Goal: Check status: Verify the current state of an ongoing process or item

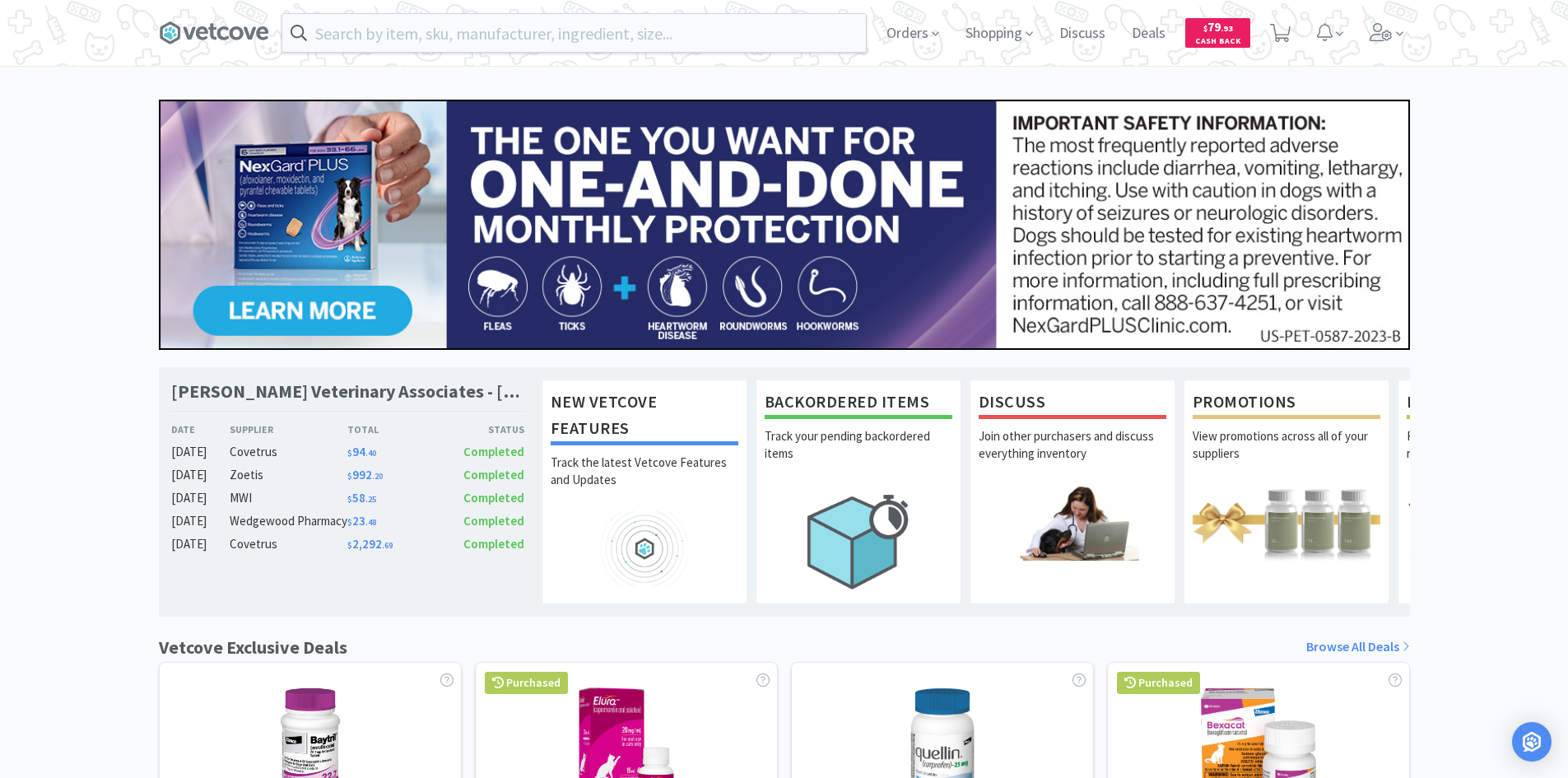
click at [713, 11] on div "Orders Shopping Discuss Discuss Deals Deals $ 79 . 93 Cash Back" at bounding box center [784, 32] width 1251 height 66
drag, startPoint x: 925, startPoint y: 37, endPoint x: 898, endPoint y: 62, distance: 36.8
click at [923, 39] on span "Orders" at bounding box center [912, 32] width 66 height 66
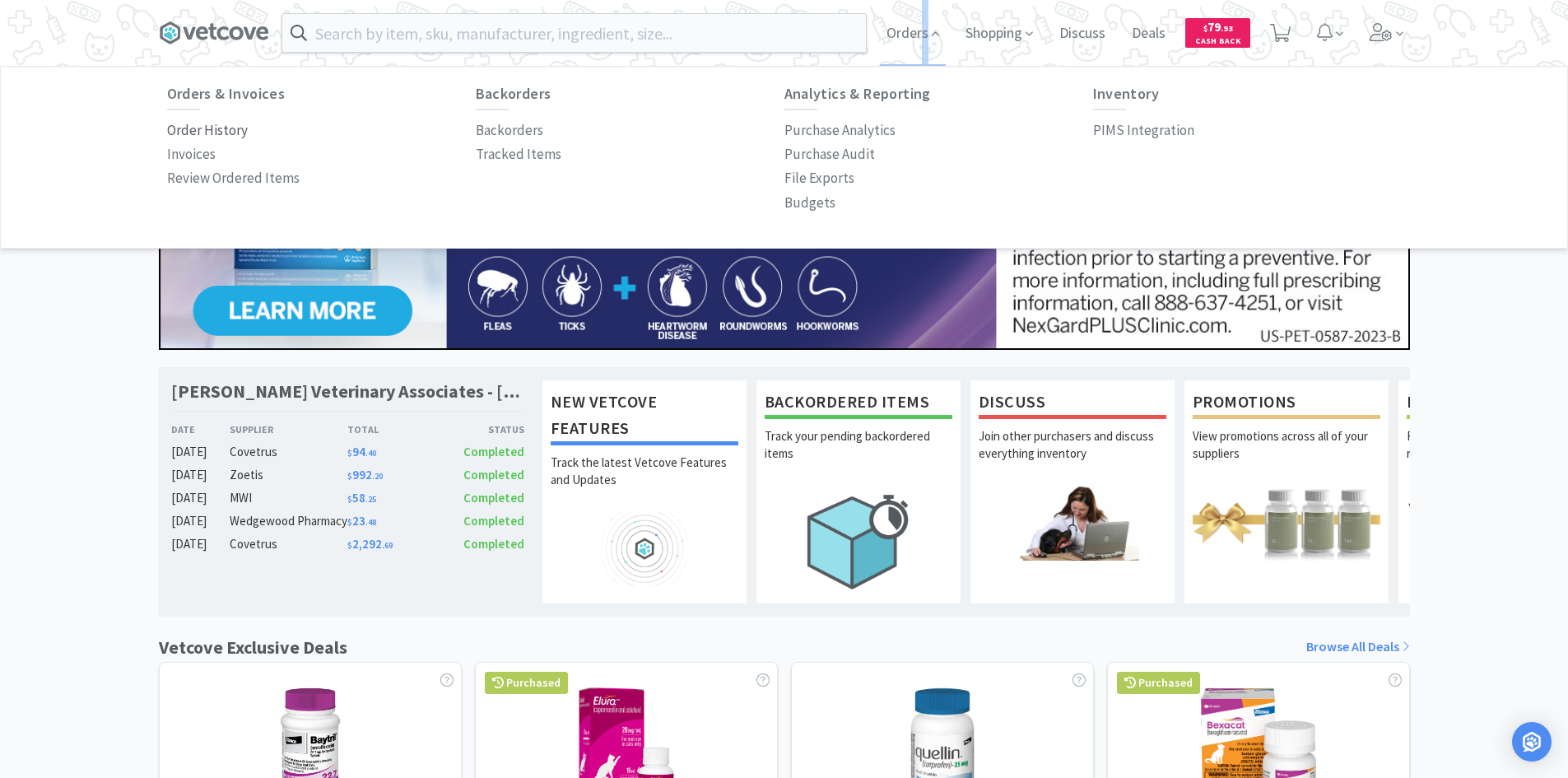
click at [170, 130] on p "Order History" at bounding box center [207, 130] width 81 height 22
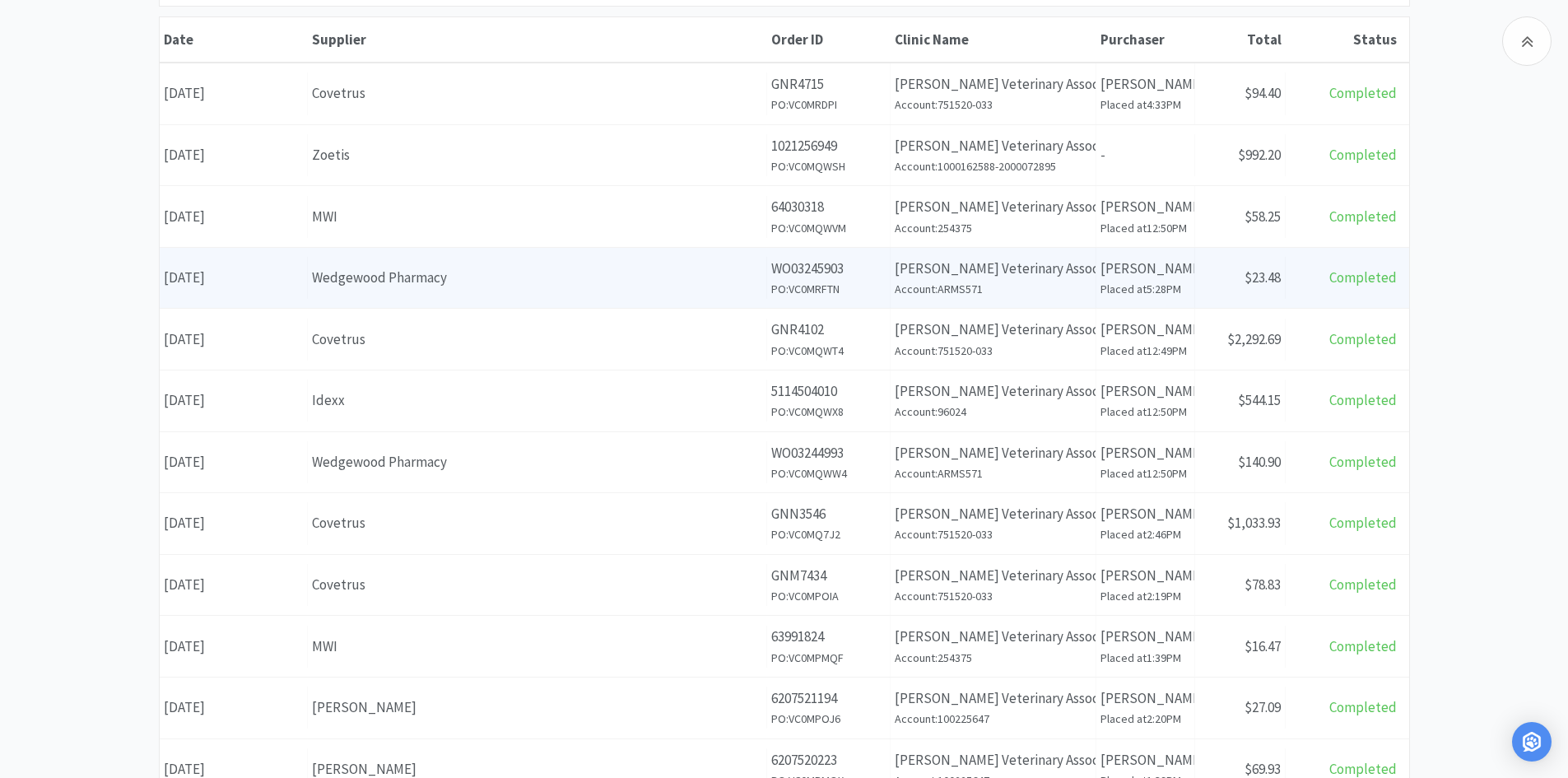
scroll to position [247, 0]
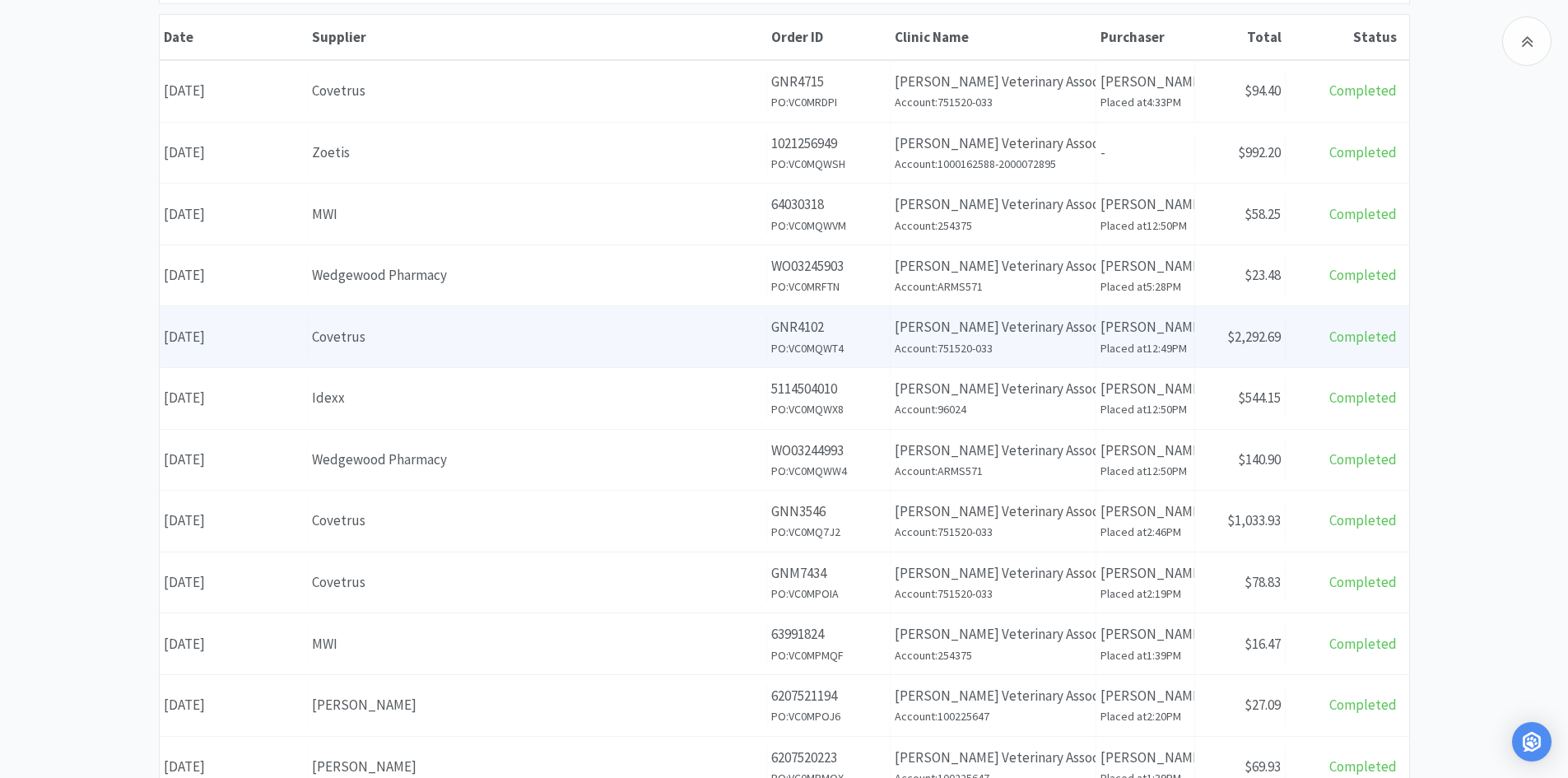
click at [572, 360] on div "Date [DATE] Supplier Covetrus Order ID GNR4102 PO: VC0MQWT4 Clinic Name [PERSON…" at bounding box center [784, 337] width 1249 height 61
click at [587, 354] on div "Supplier Covetrus" at bounding box center [538, 337] width 460 height 42
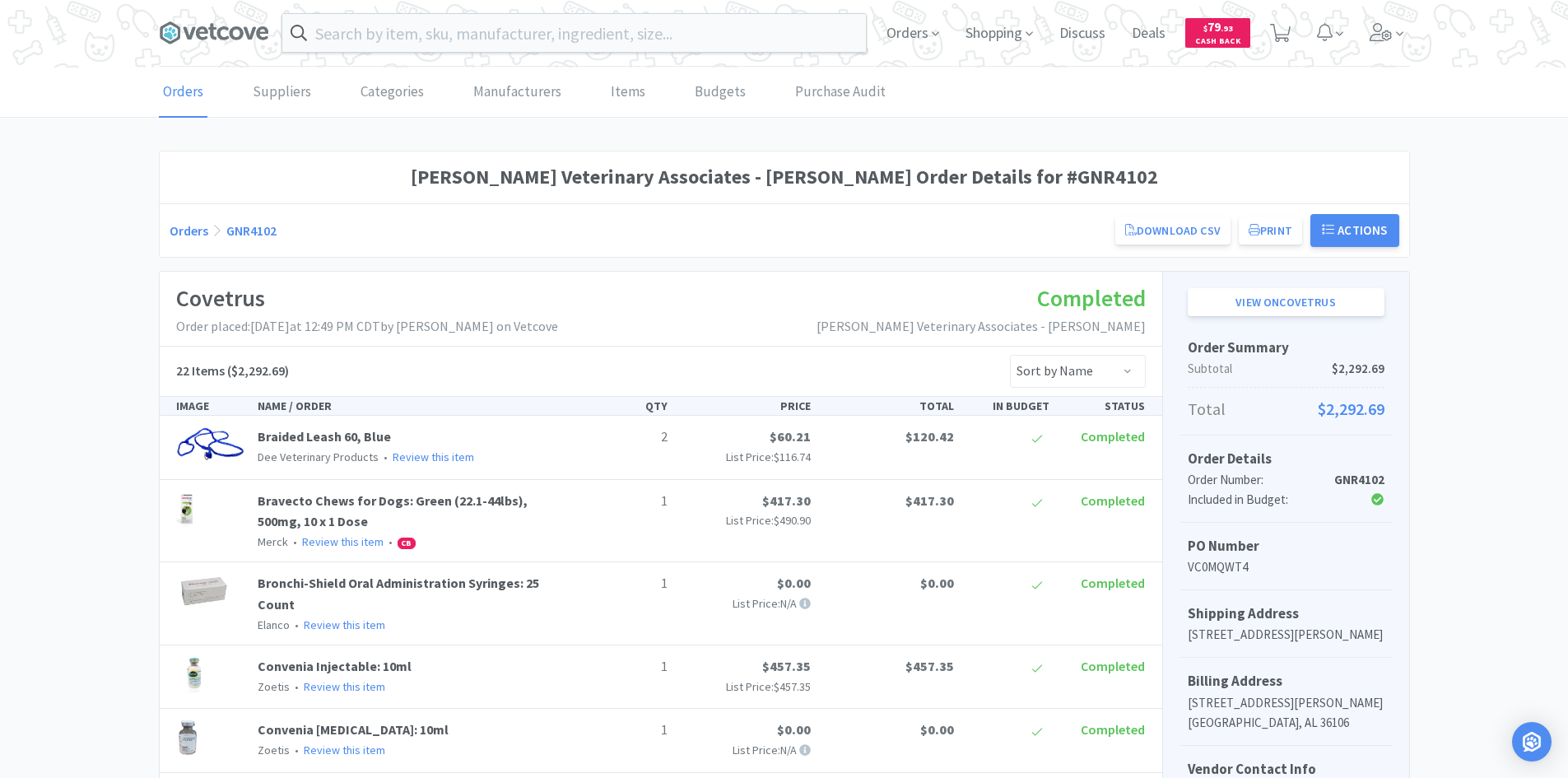
click at [229, 13] on span at bounding box center [220, 32] width 123 height 66
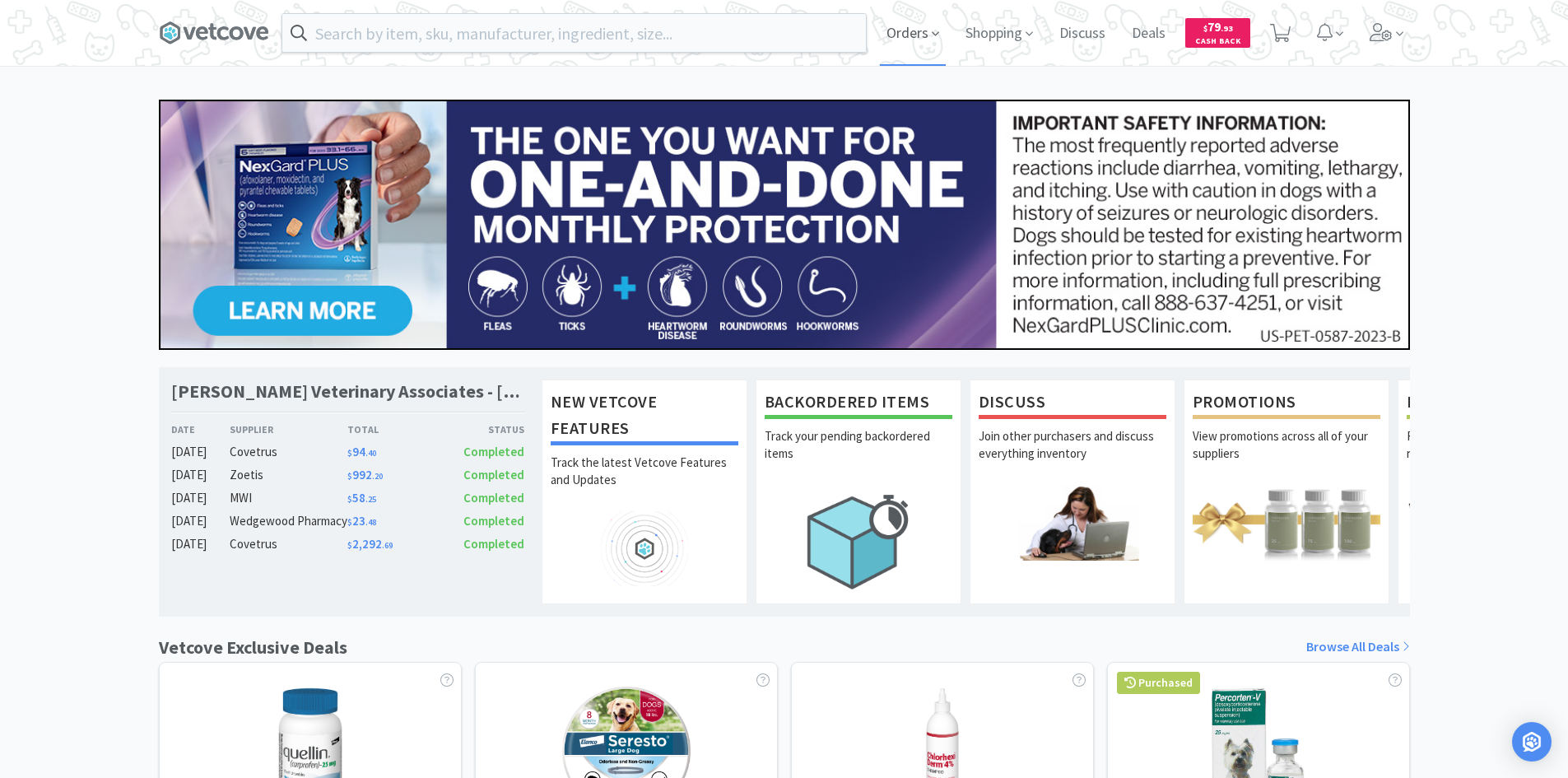
click at [889, 32] on span "Orders" at bounding box center [912, 32] width 66 height 66
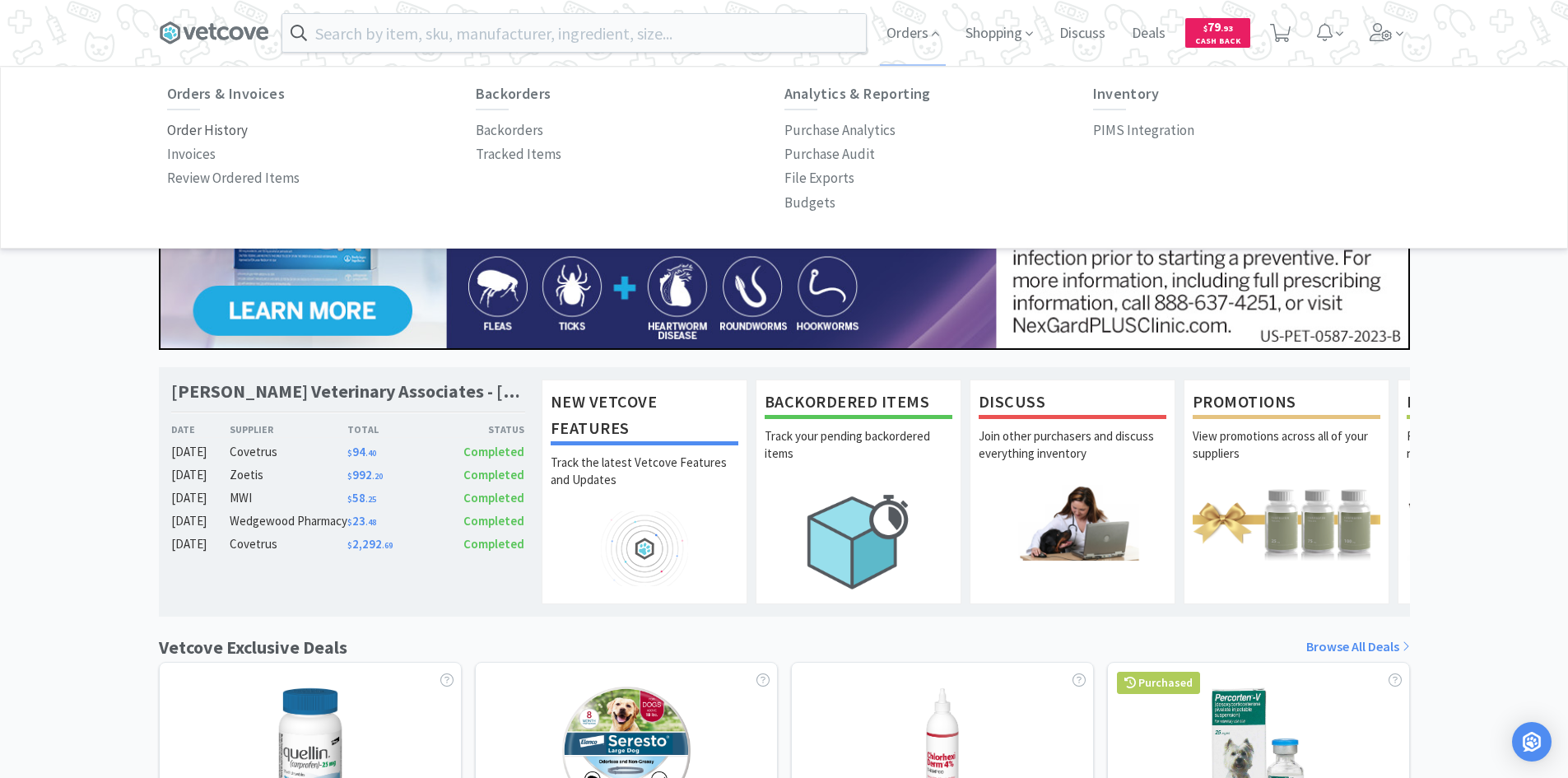
click at [200, 130] on p "Order History" at bounding box center [207, 130] width 81 height 22
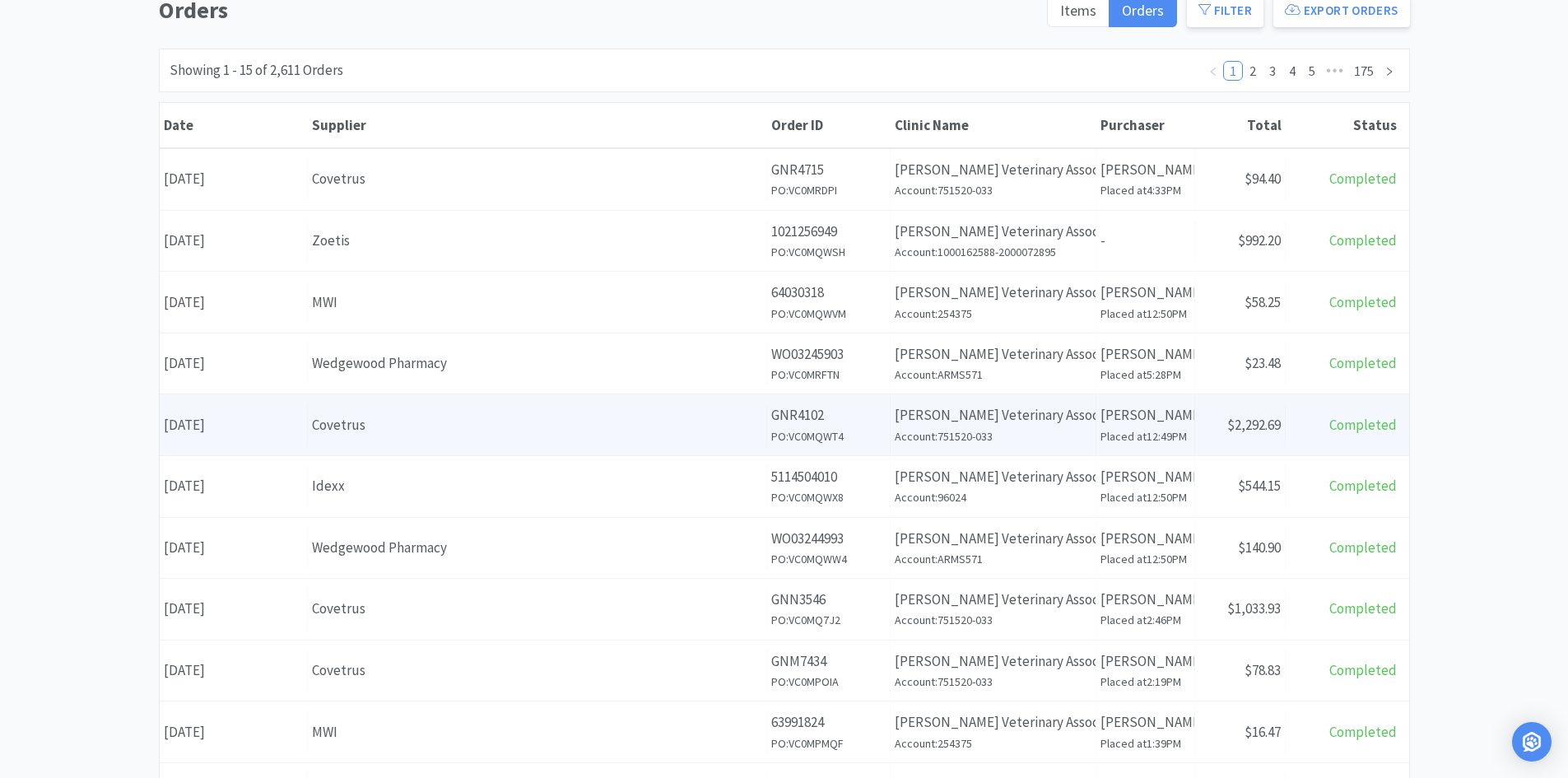
scroll to position [165, 0]
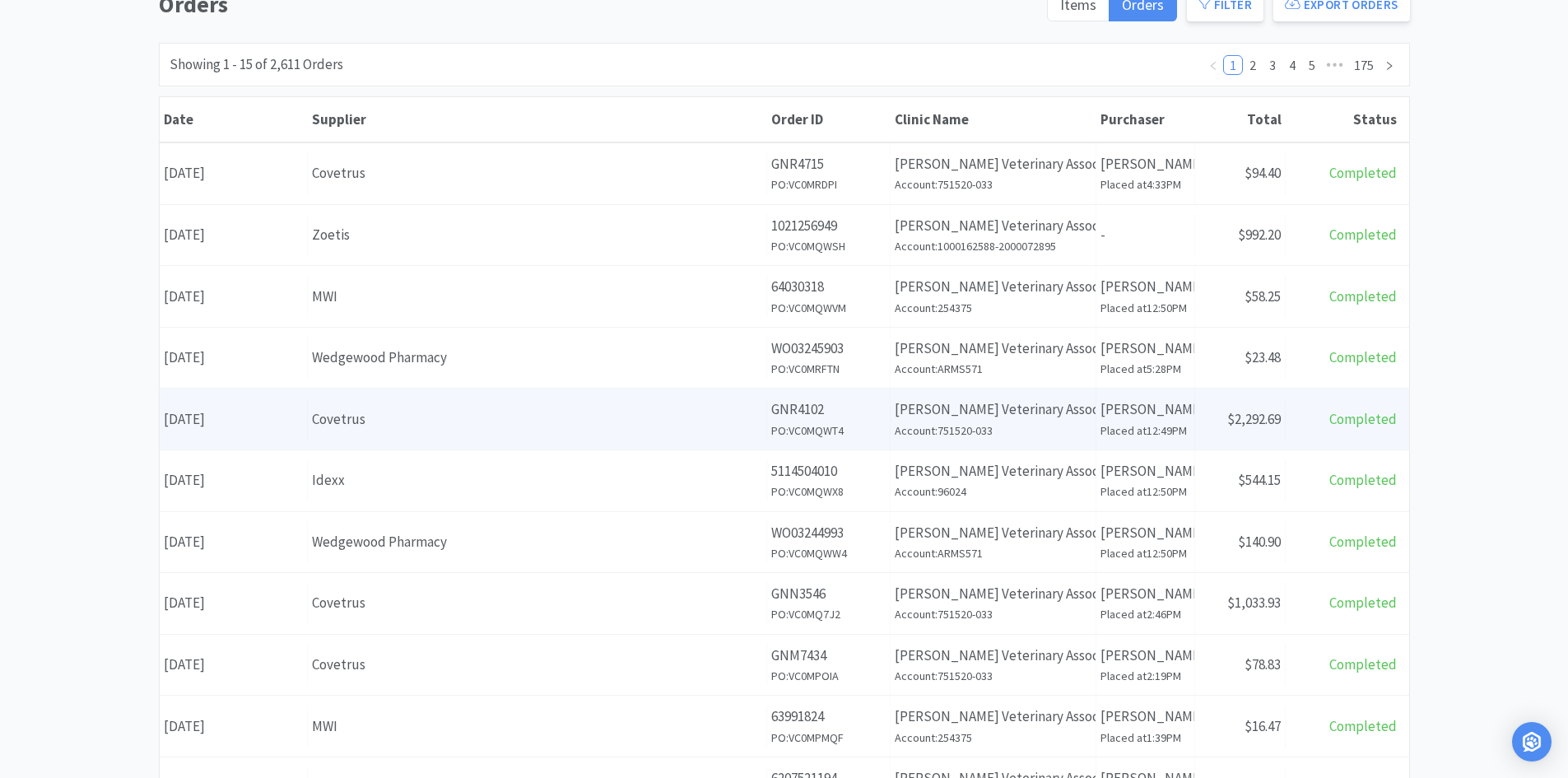
click at [557, 419] on div "Covetrus" at bounding box center [537, 418] width 450 height 22
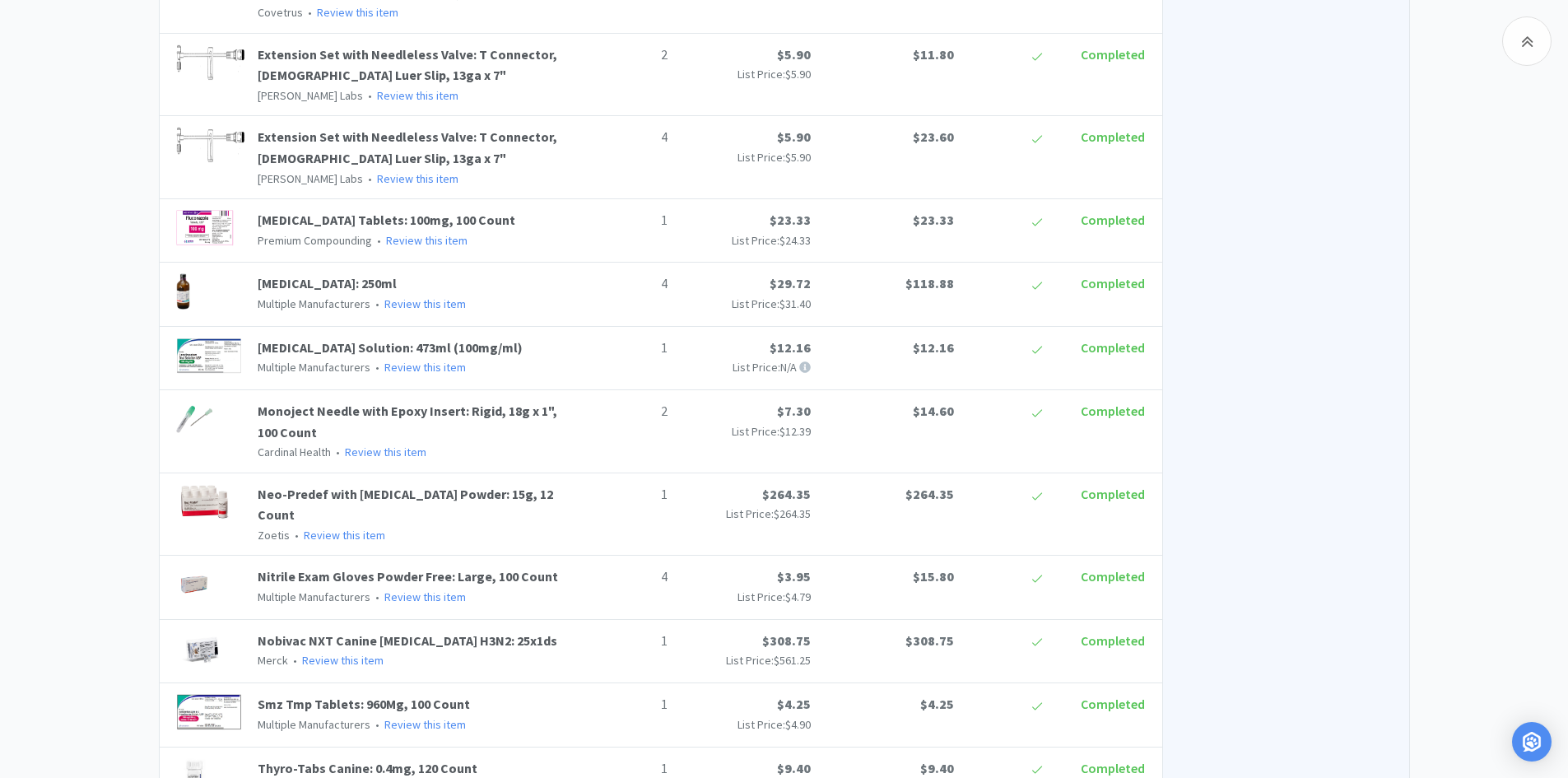
scroll to position [1152, 0]
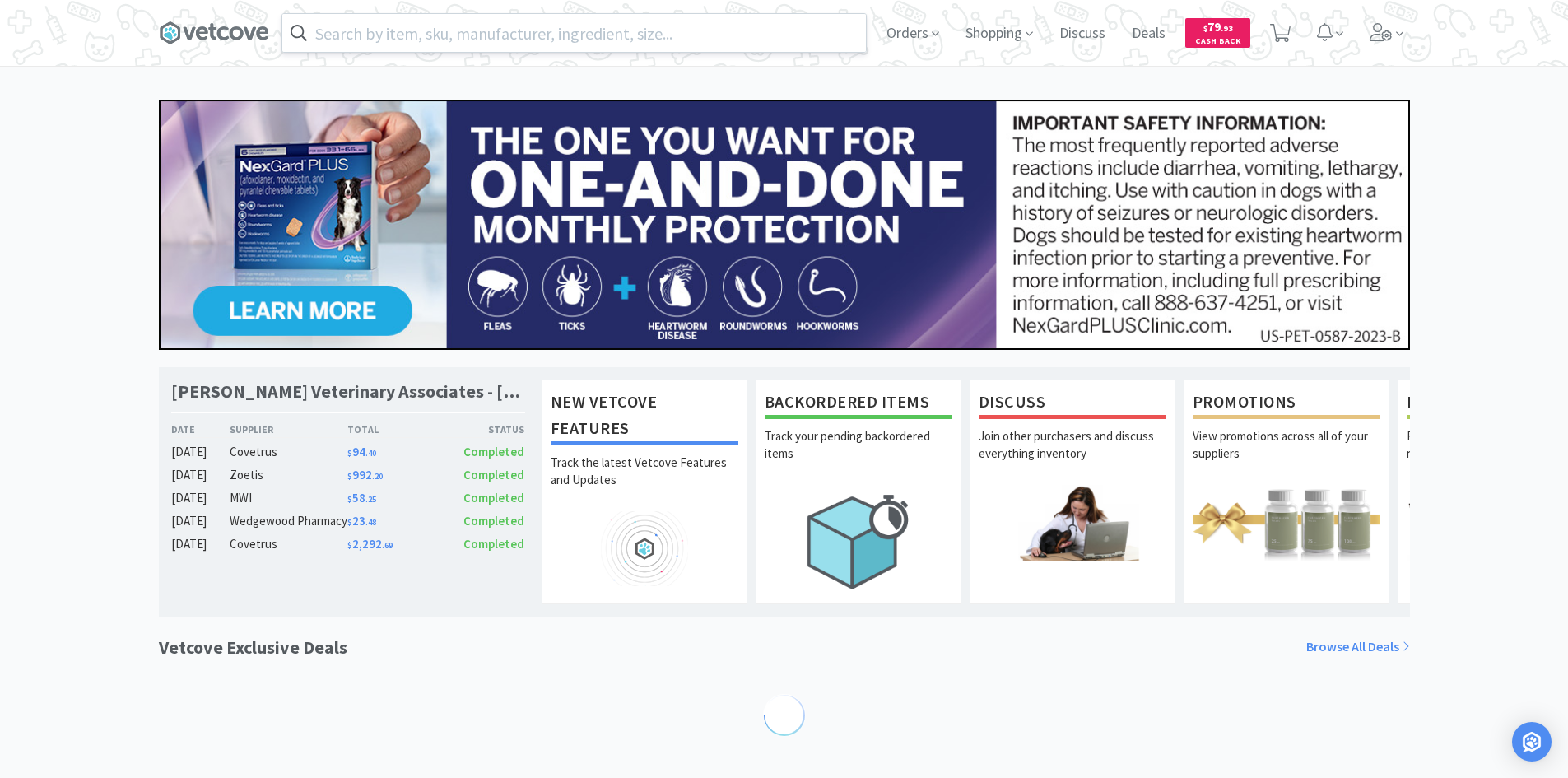
click at [729, 42] on input "text" at bounding box center [574, 32] width 584 height 38
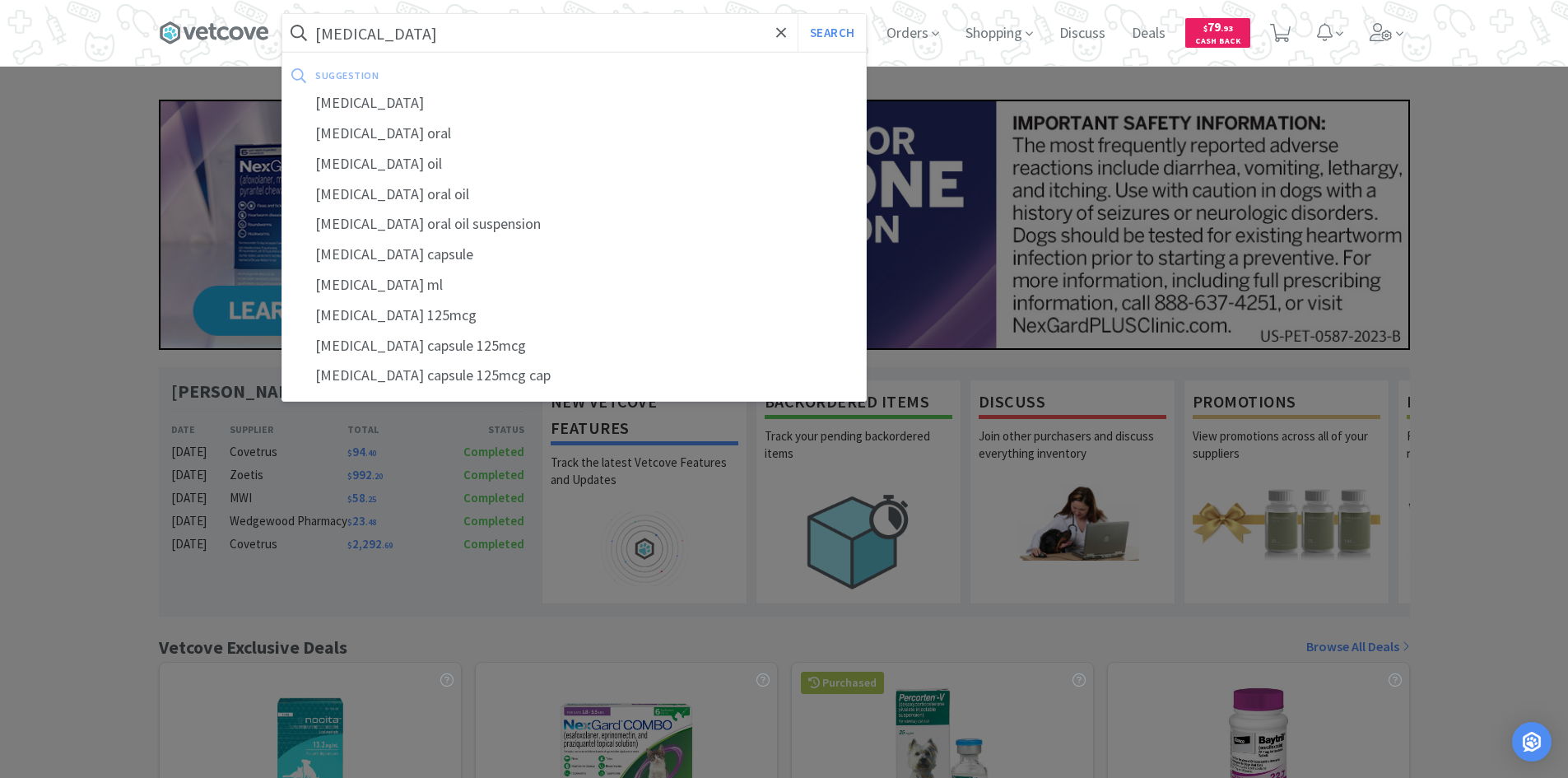
type input "cabergoline"
click at [798, 14] on button "Search" at bounding box center [832, 32] width 68 height 38
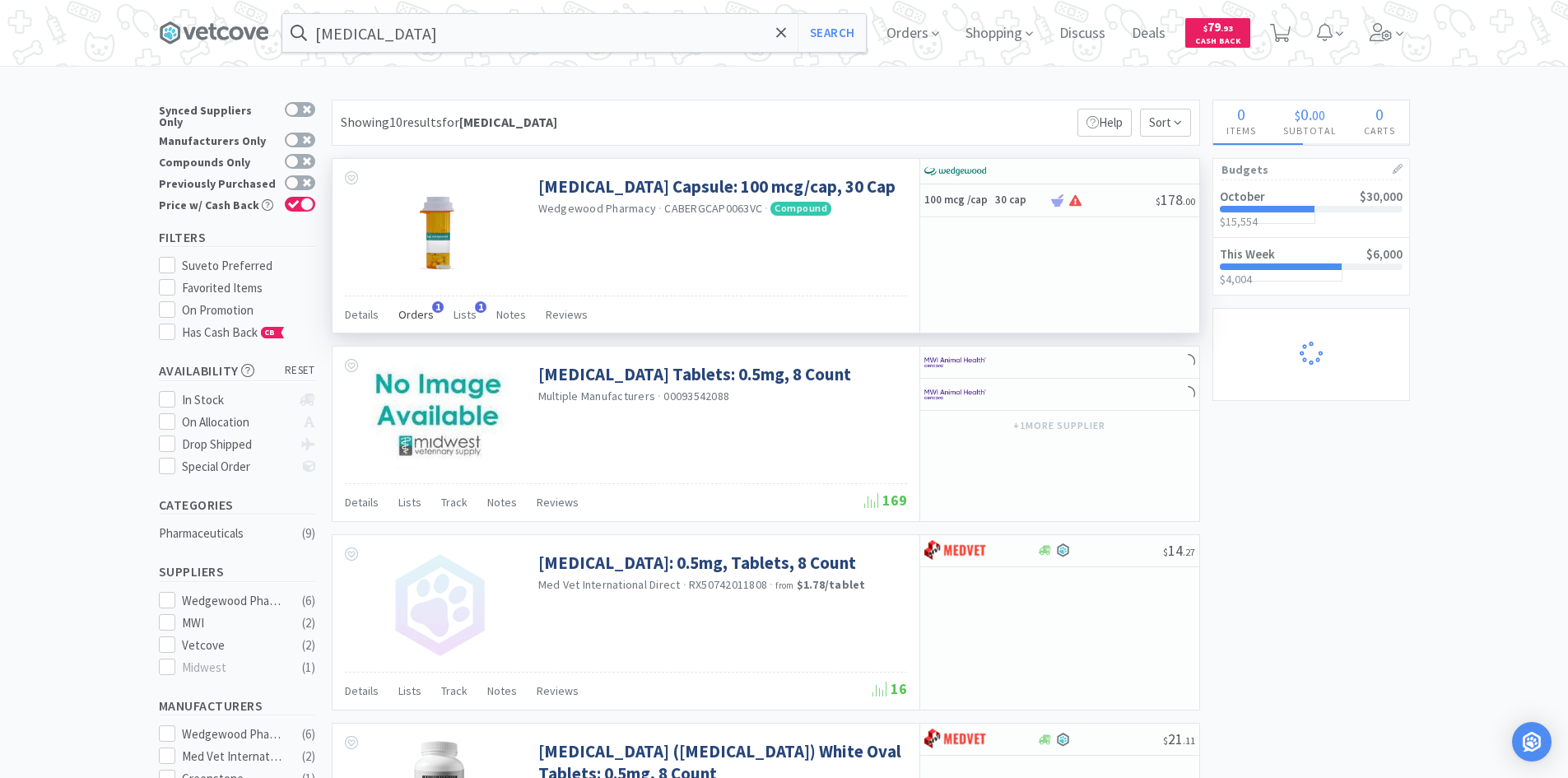
click at [411, 316] on span "Orders" at bounding box center [416, 314] width 35 height 15
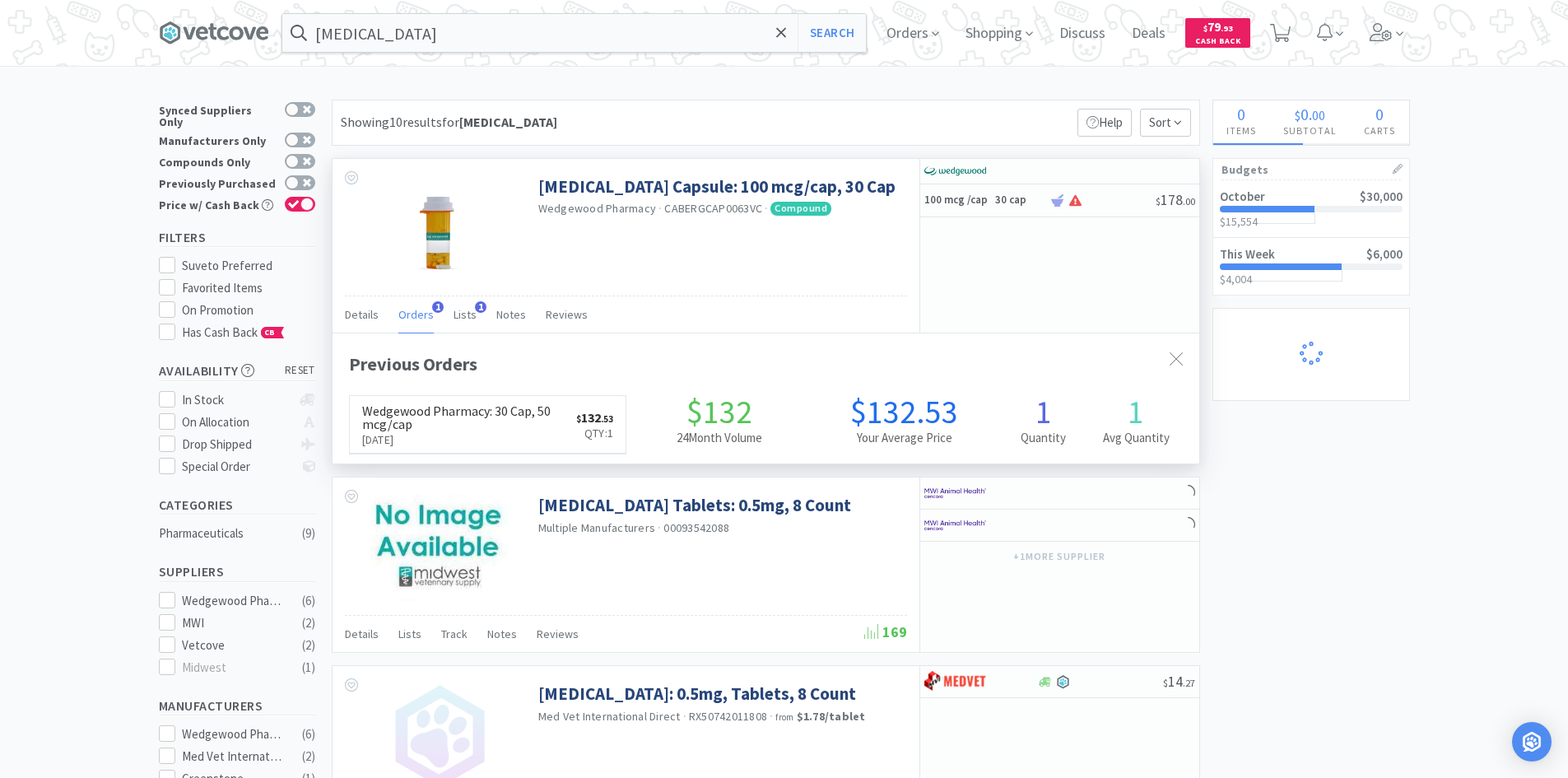
scroll to position [426, 867]
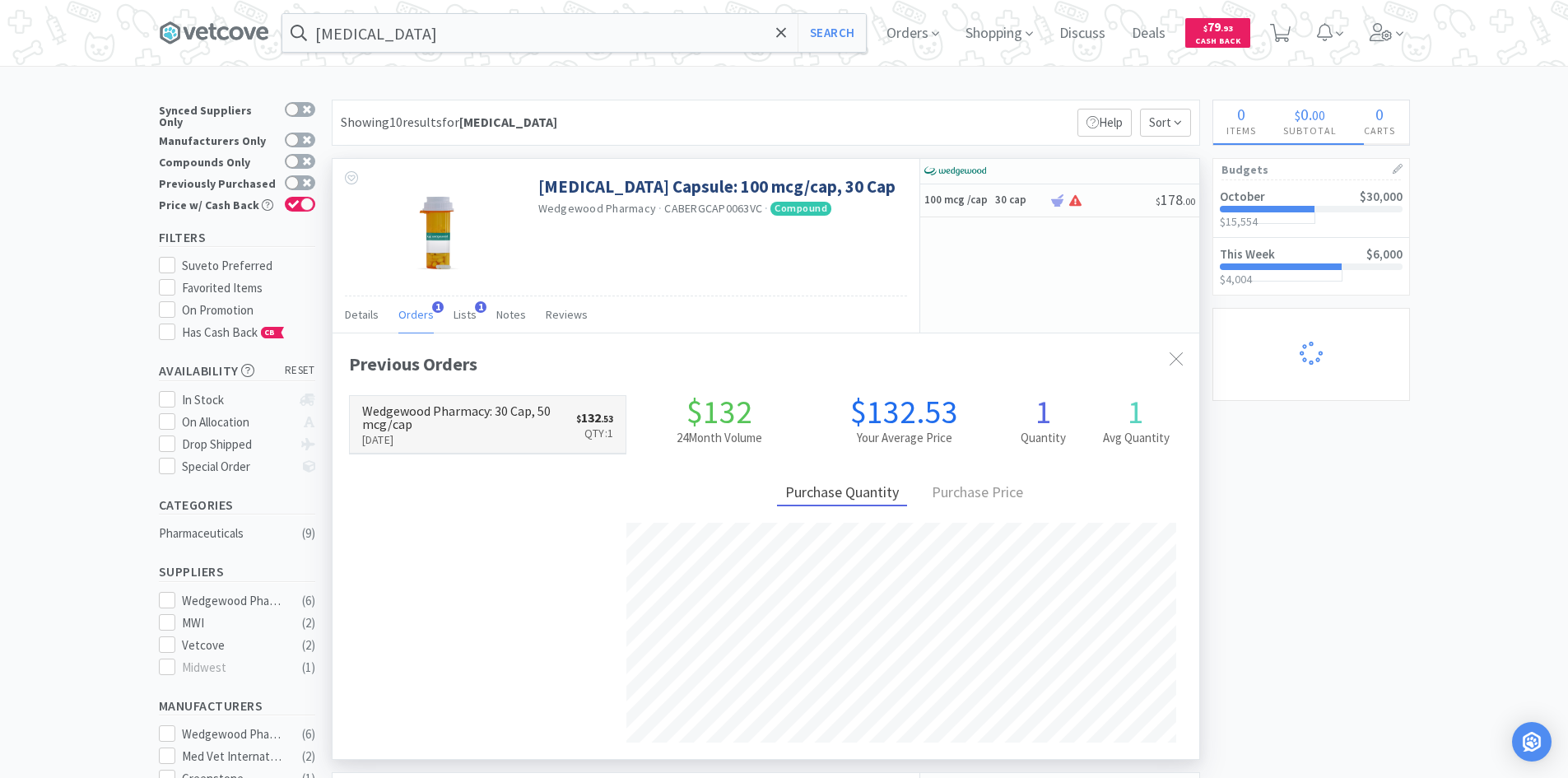
click at [478, 423] on h6 "Wedgewood Pharmacy : 30 Cap, 50 mcg/cap" at bounding box center [469, 417] width 214 height 26
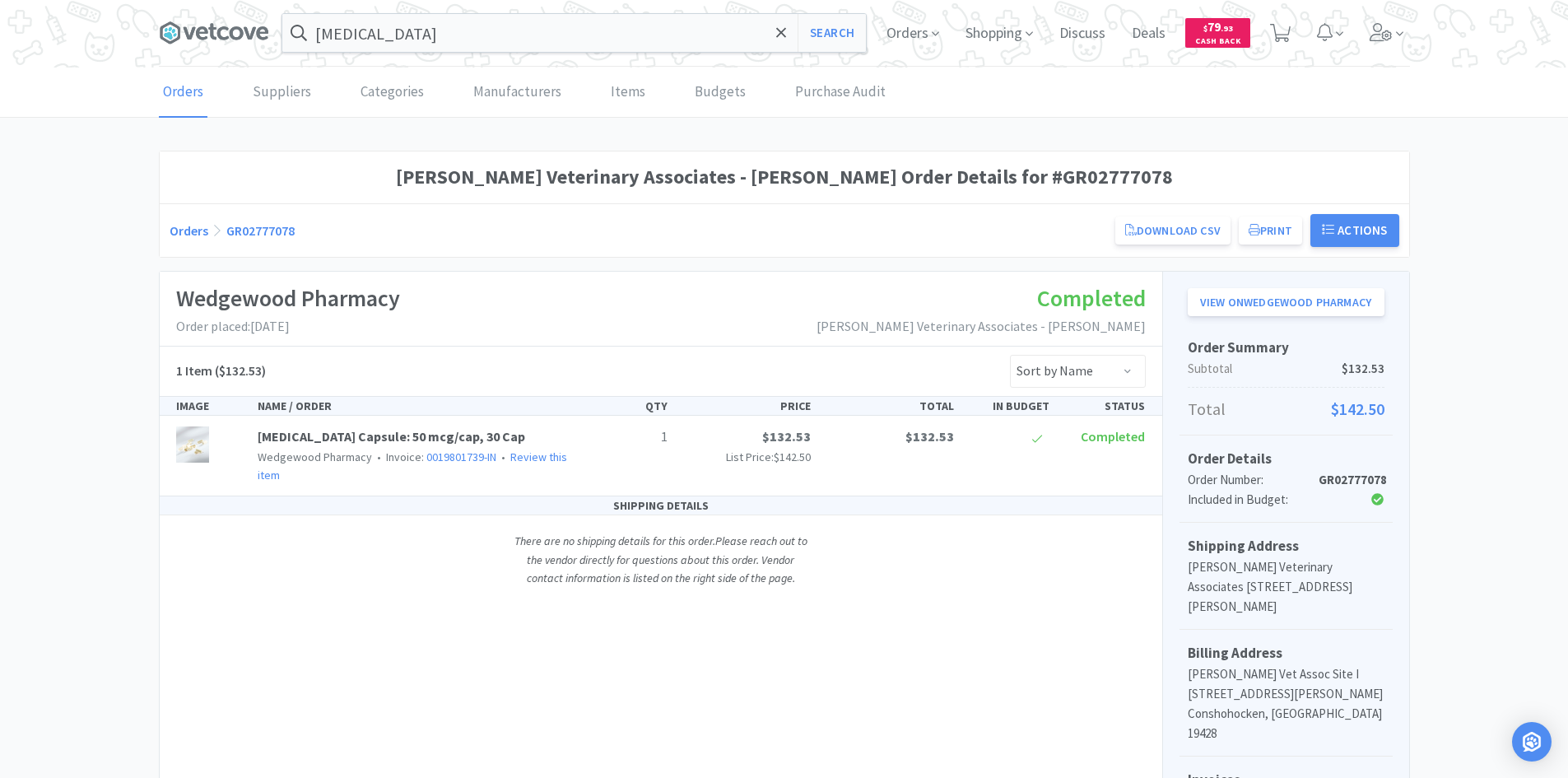
click at [445, 435] on link "Cabergoline Capsule: 50 mcg/cap, 30 Cap" at bounding box center [391, 436] width 268 height 17
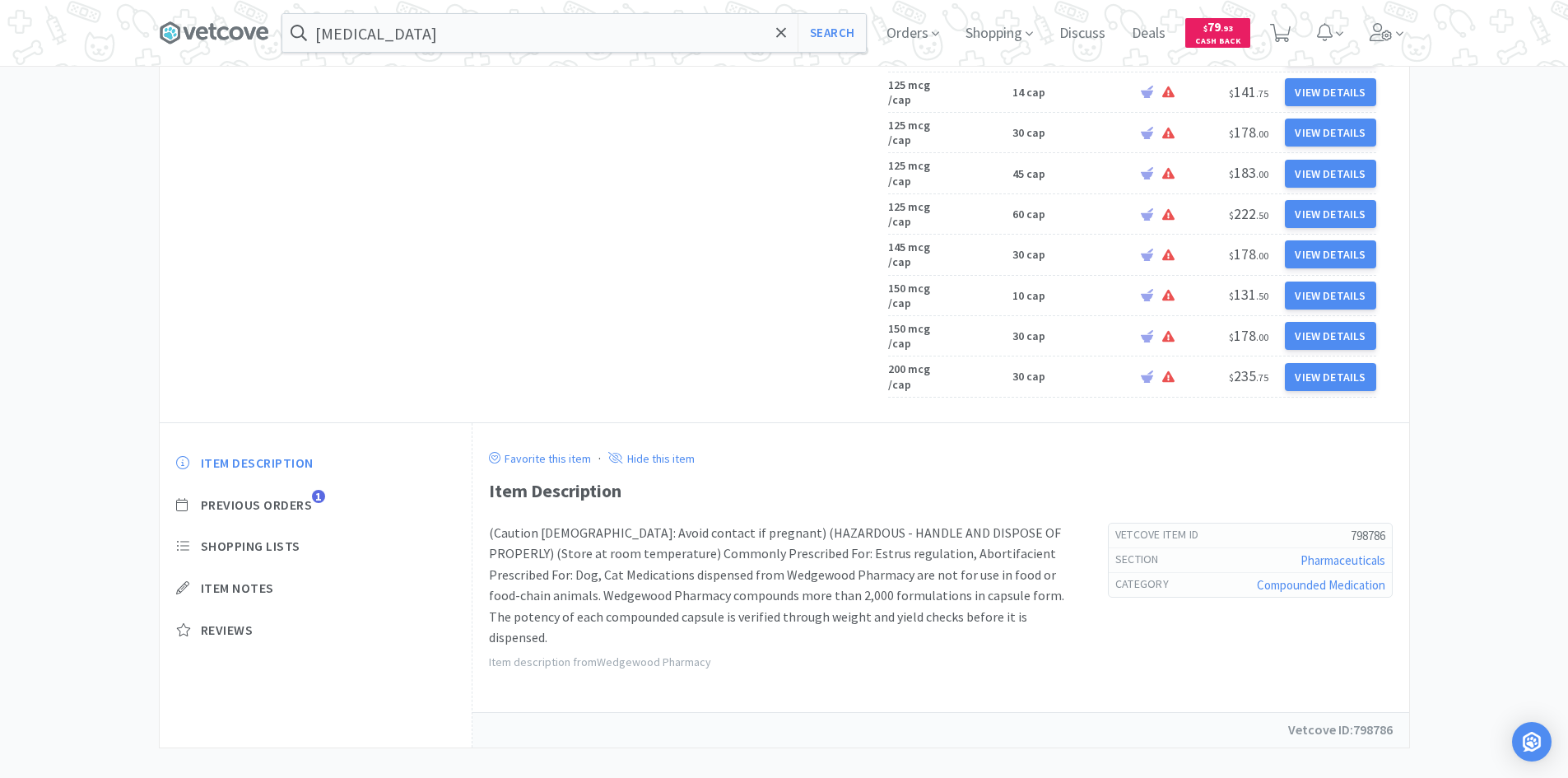
scroll to position [691, 0]
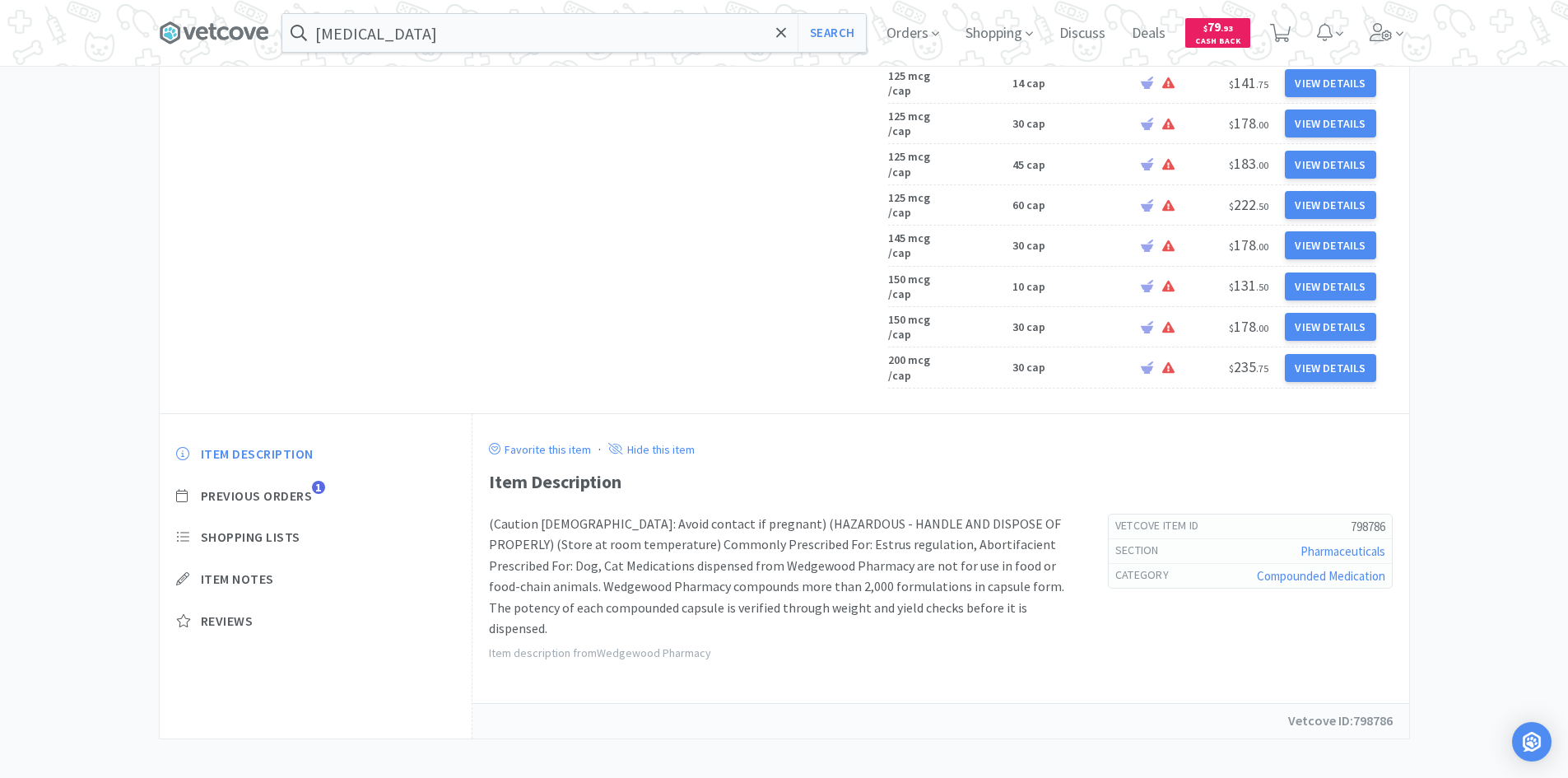
click at [1365, 517] on h5 "798786" at bounding box center [1297, 526] width 172 height 18
copy h5 "798786"
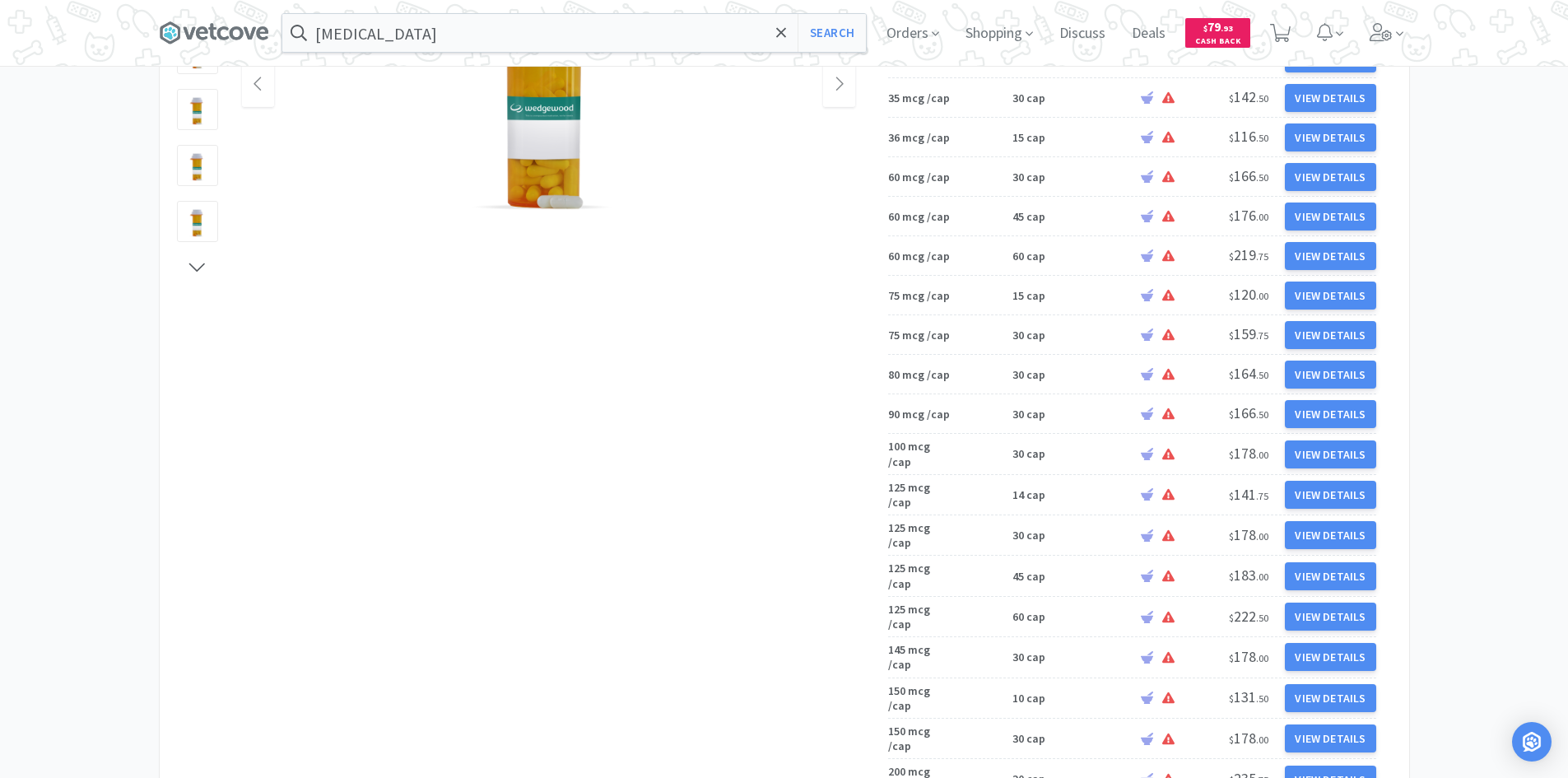
scroll to position [0, 0]
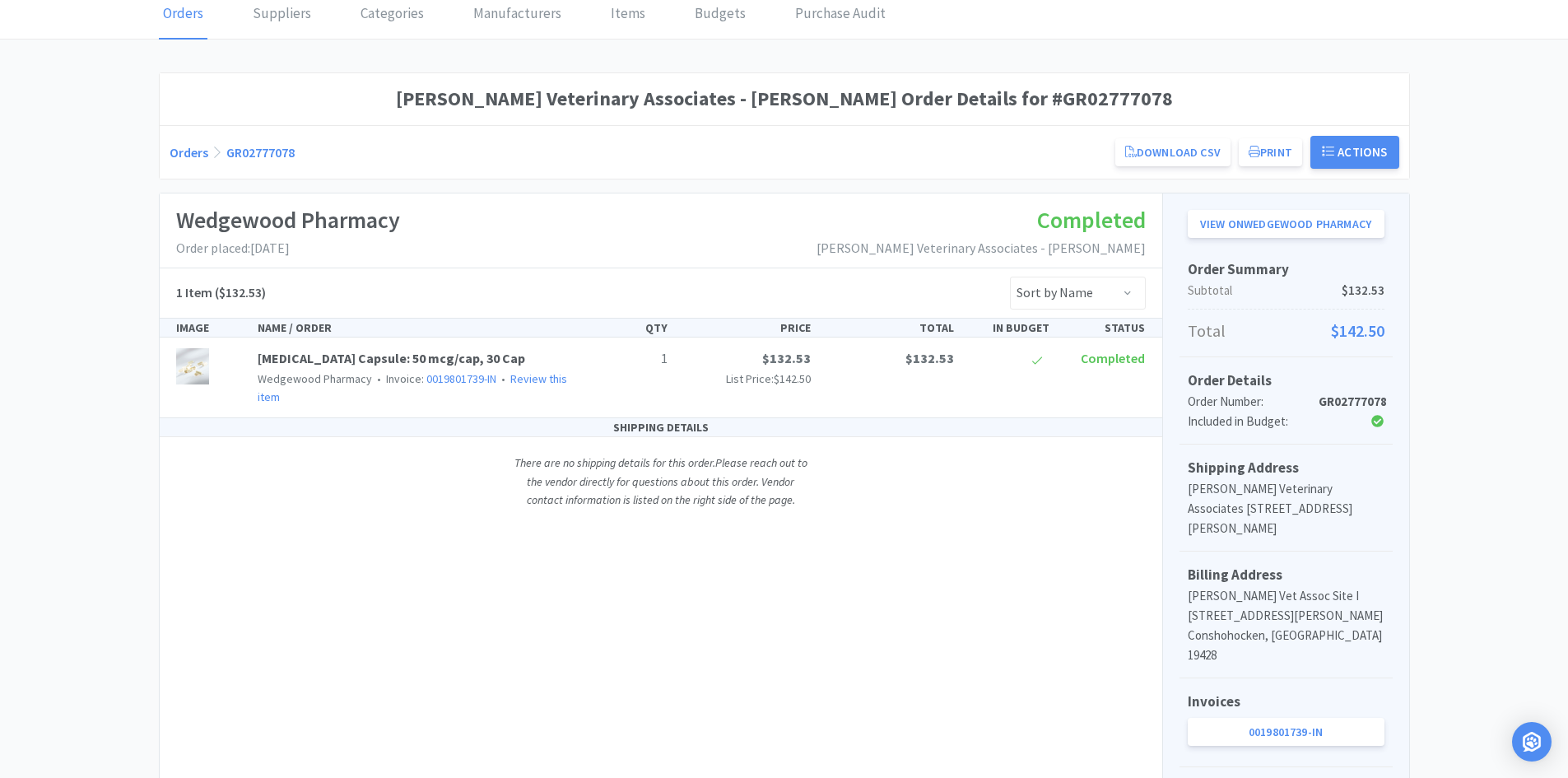
scroll to position [172, 0]
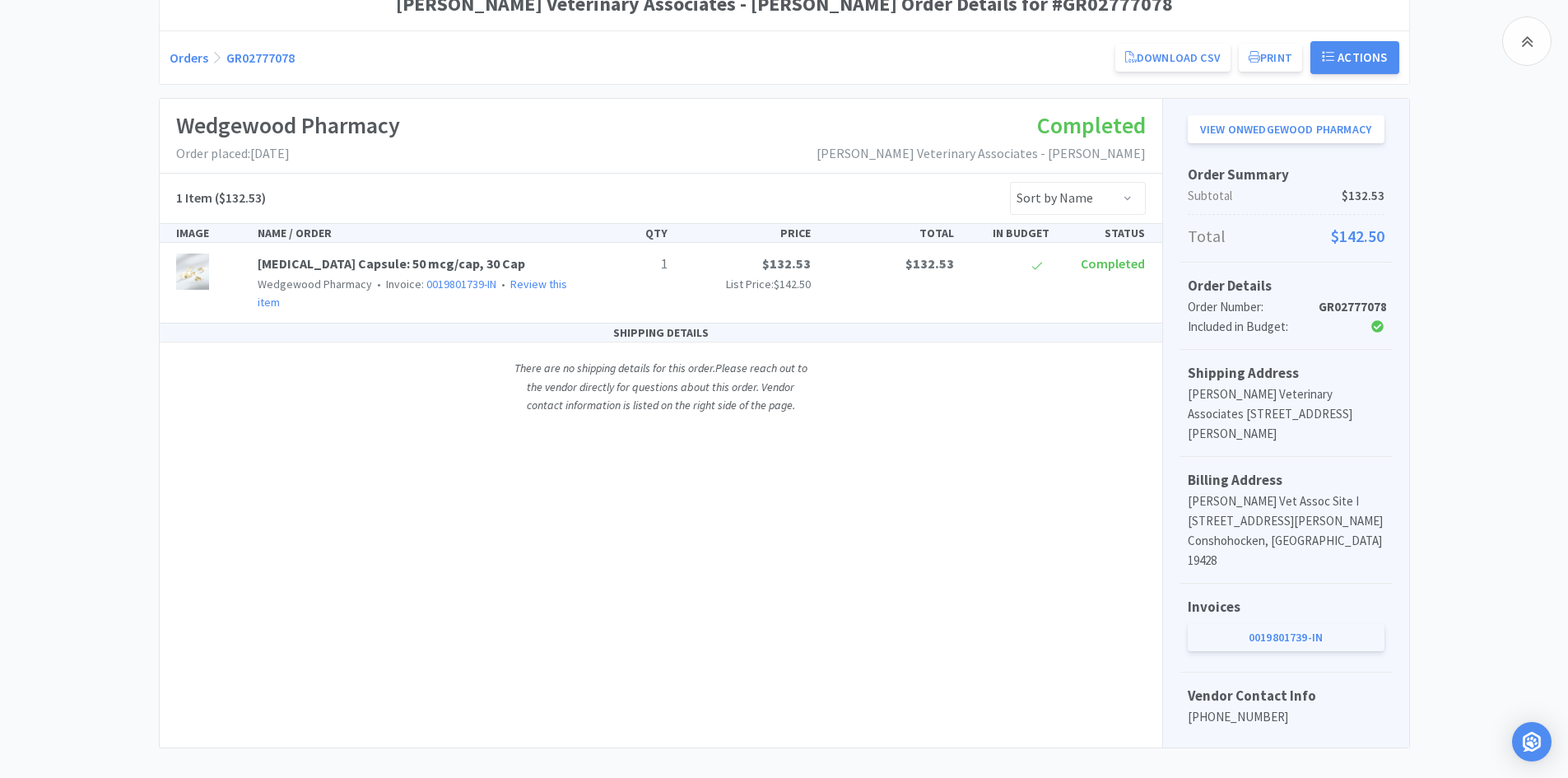
click at [1255, 623] on link "0019801739-IN" at bounding box center [1286, 637] width 197 height 28
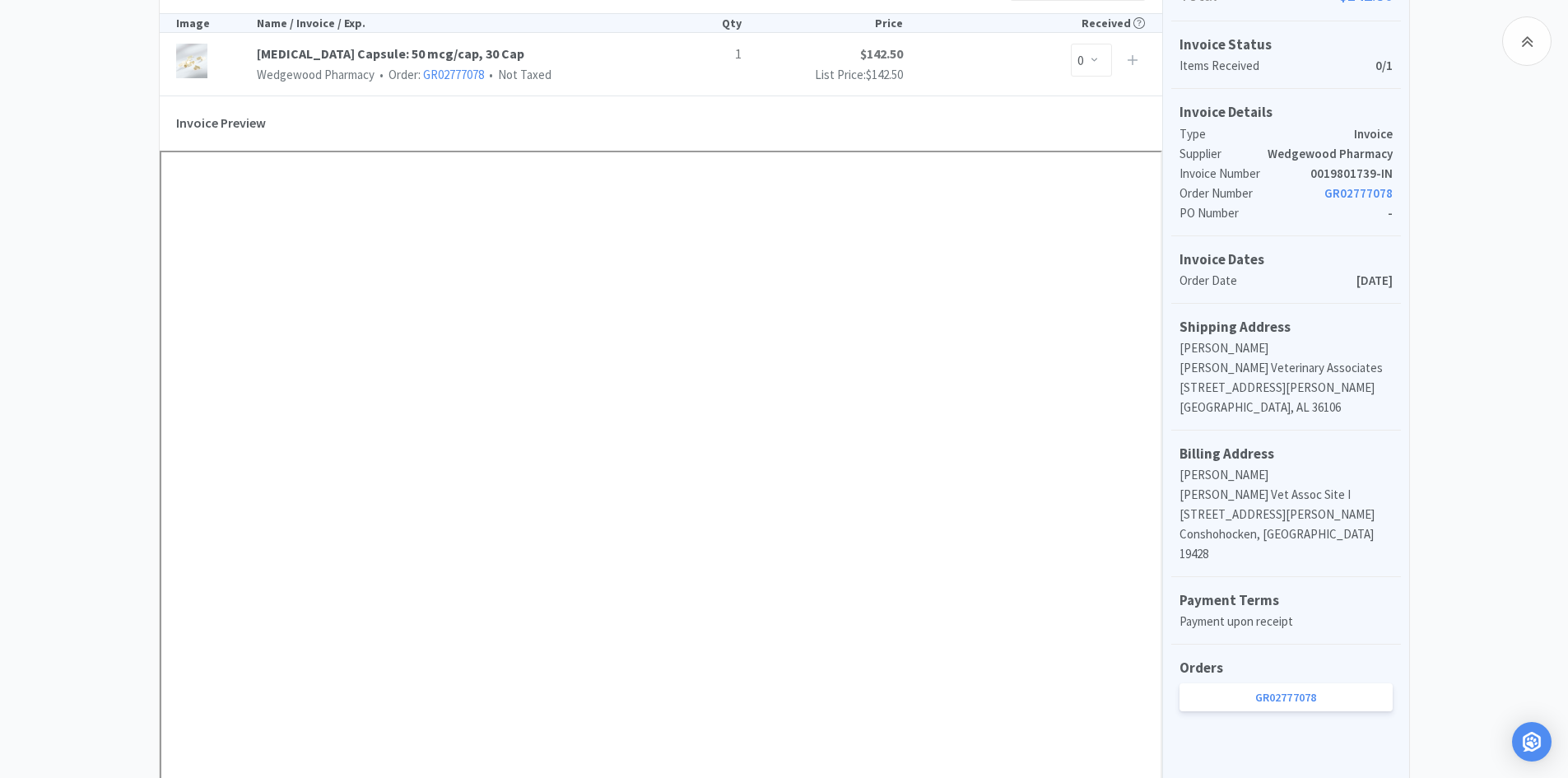
scroll to position [411, 0]
